Goal: Information Seeking & Learning: Learn about a topic

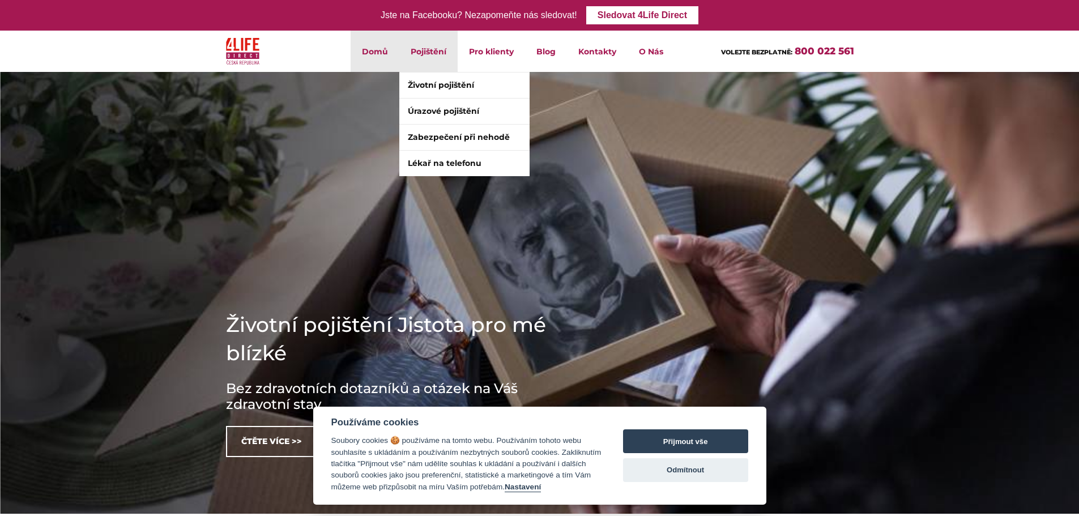
click at [436, 50] on li "Pojištění Životní pojištění Úrazové pojištění Zabezpečení při nehodě Lékař na t…" at bounding box center [428, 51] width 58 height 41
click at [430, 88] on link "Životní pojištění" at bounding box center [464, 84] width 130 height 25
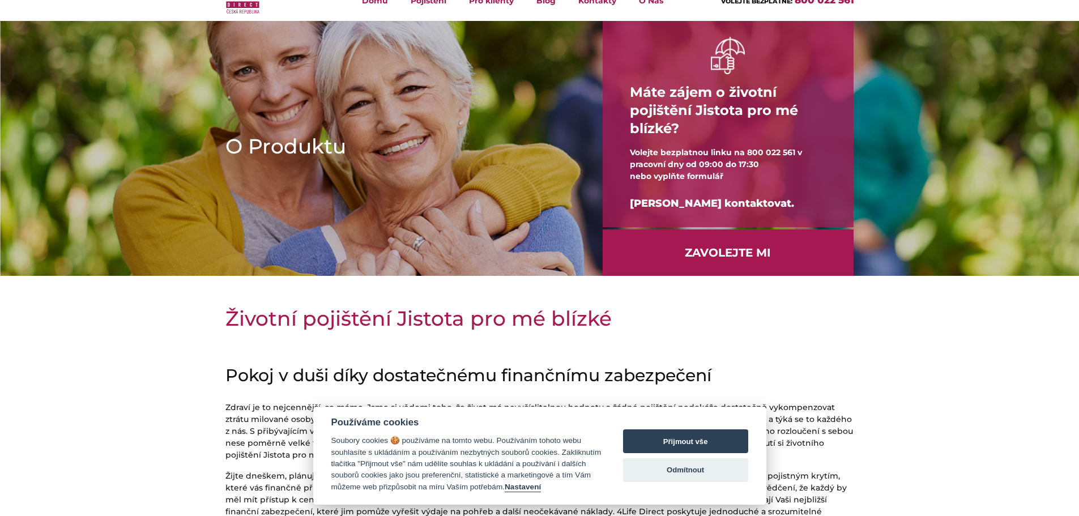
scroll to position [3, 0]
